Goal: Check status: Check status

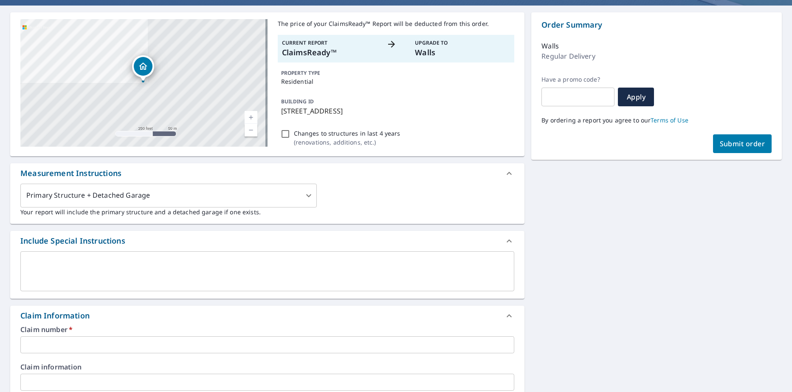
scroll to position [85, 0]
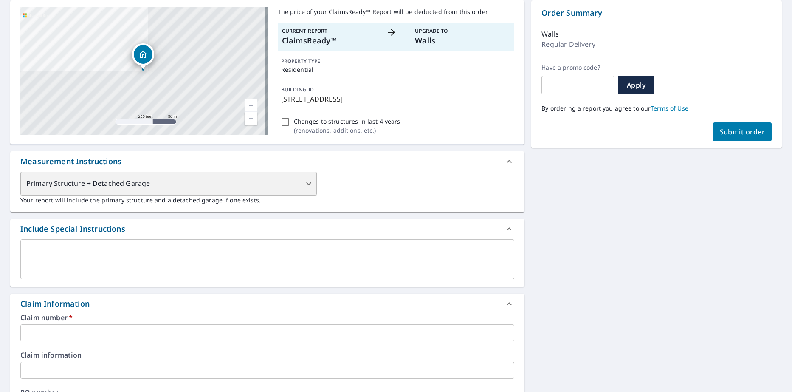
click at [306, 182] on div "Primary Structure + Detached Garage" at bounding box center [168, 184] width 296 height 24
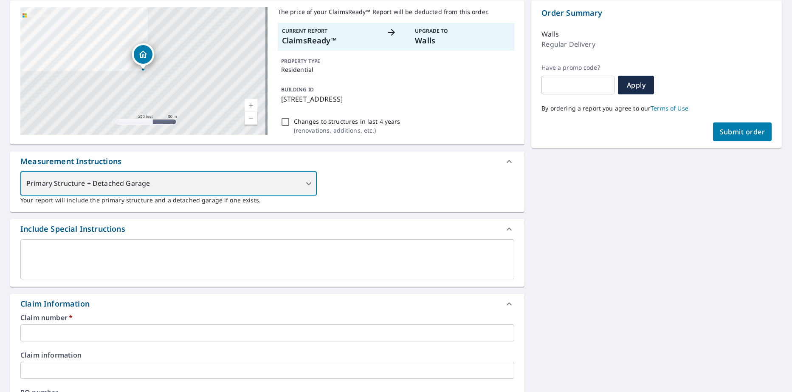
click at [306, 183] on div "Primary Structure + Detached Garage" at bounding box center [168, 184] width 296 height 24
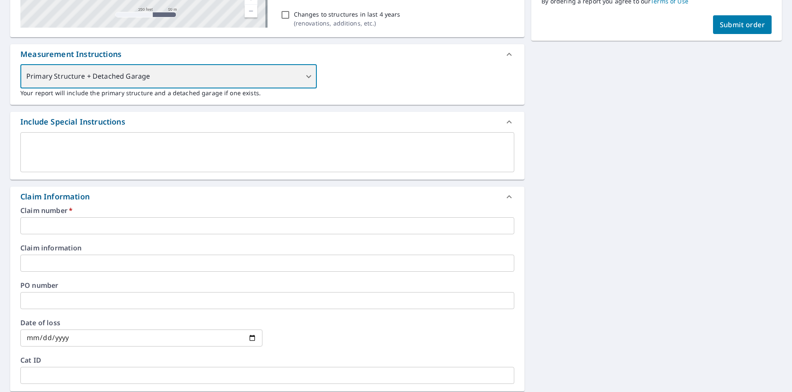
scroll to position [200, 0]
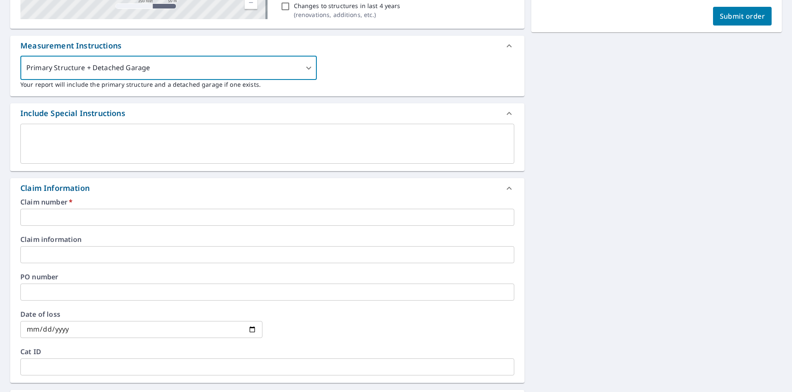
click at [147, 217] on input "text" at bounding box center [267, 217] width 494 height 17
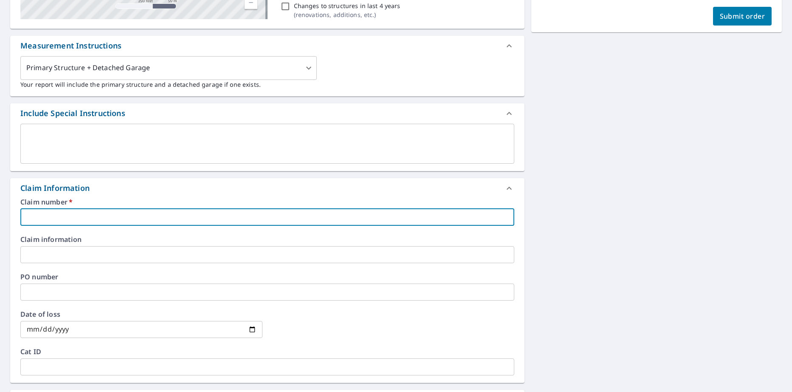
paste input "15-83K9-82G"
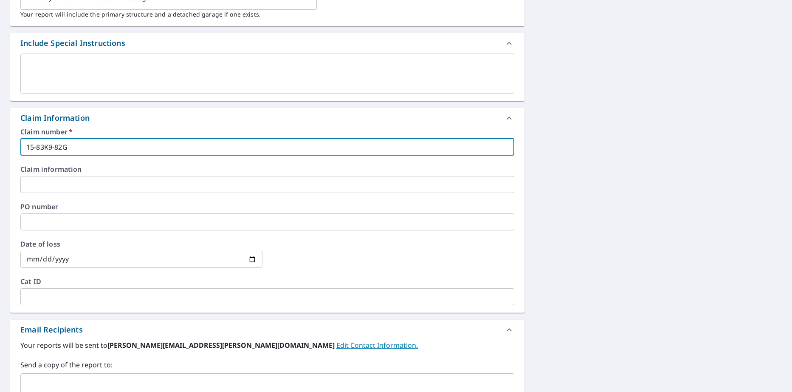
scroll to position [285, 0]
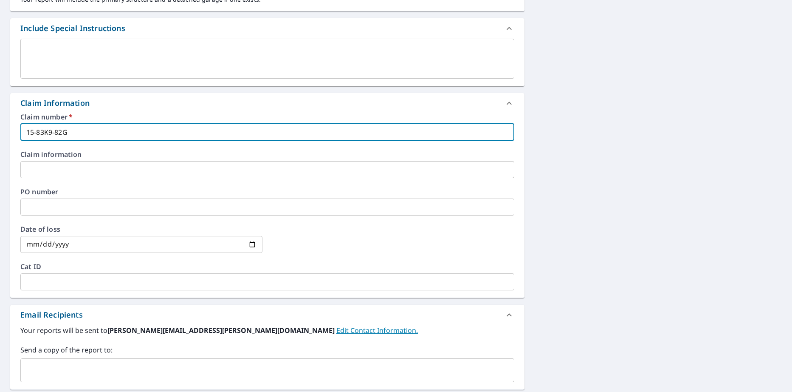
type input "15-83K9-82G"
click at [251, 244] on input "date" at bounding box center [141, 244] width 242 height 17
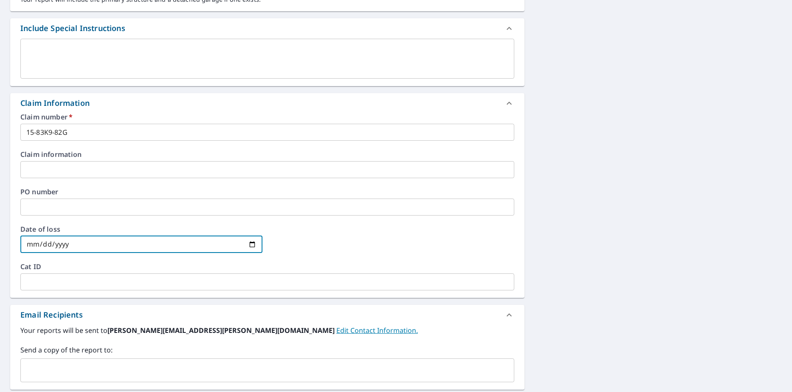
click at [66, 241] on input "[DATE]" at bounding box center [141, 244] width 242 height 17
click at [64, 242] on input "[DATE]" at bounding box center [141, 244] width 242 height 17
type input "[DATE]"
click at [314, 251] on div at bounding box center [394, 244] width 242 height 37
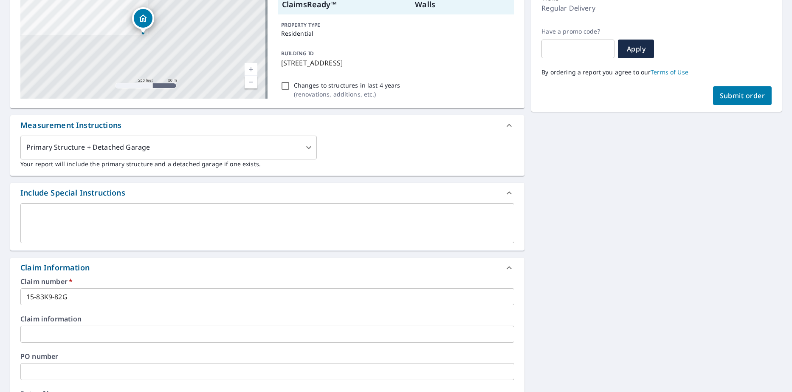
scroll to position [116, 0]
